Goal: Information Seeking & Learning: Learn about a topic

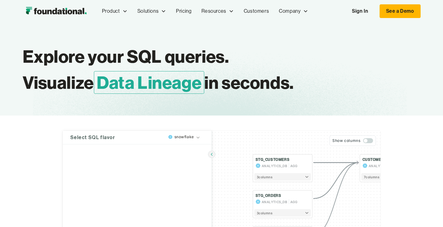
type textarea "**********"
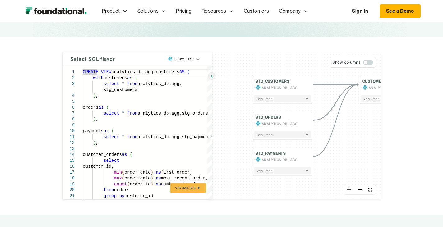
scroll to position [80, 0]
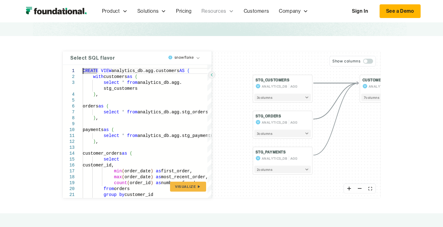
click at [212, 11] on div "Resources" at bounding box center [213, 11] width 25 height 8
click at [209, 13] on div "Resources" at bounding box center [213, 11] width 25 height 8
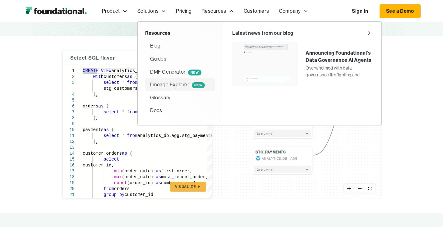
click at [161, 84] on div "Lineage Explorer NEW" at bounding box center [177, 85] width 55 height 8
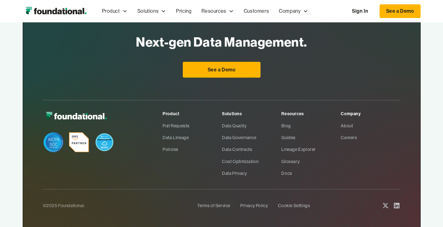
scroll to position [322, 0]
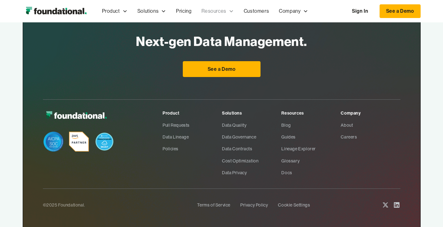
click at [209, 12] on div "Resources" at bounding box center [213, 11] width 25 height 8
click at [216, 11] on div "Resources" at bounding box center [213, 11] width 25 height 8
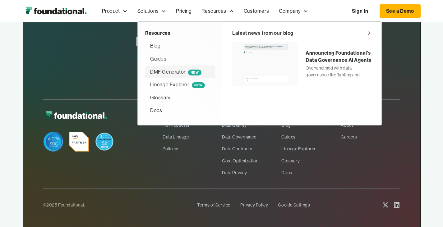
click at [159, 71] on div "DMF Generator NEW" at bounding box center [175, 72] width 51 height 8
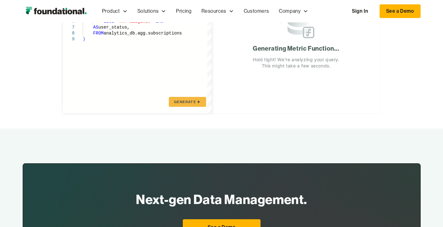
scroll to position [165, 0]
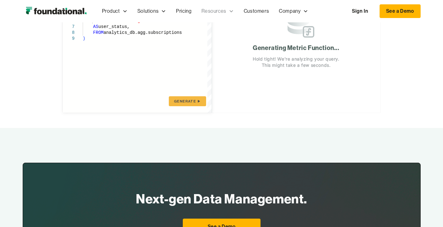
click at [213, 12] on div "Resources" at bounding box center [213, 11] width 25 height 8
click at [218, 11] on div "Resources" at bounding box center [213, 11] width 25 height 8
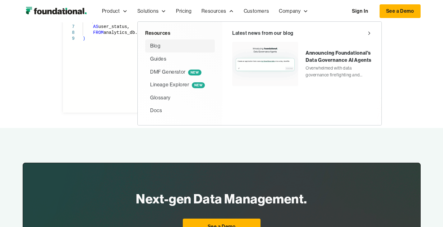
click at [154, 44] on div "Blog" at bounding box center [155, 46] width 10 height 8
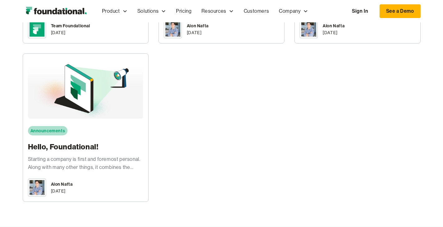
scroll to position [1874, 0]
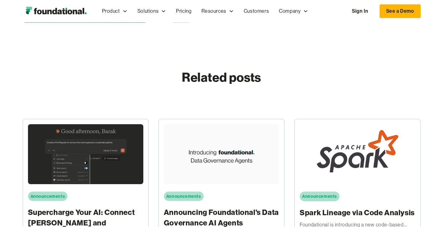
scroll to position [1842, 0]
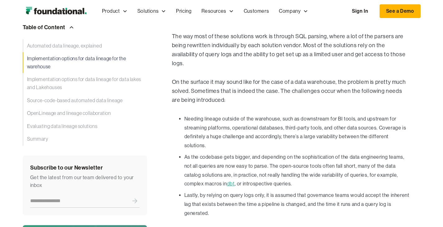
scroll to position [885, 0]
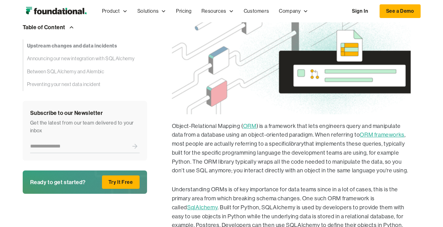
scroll to position [368, 0]
